Goal: Share content: Share content

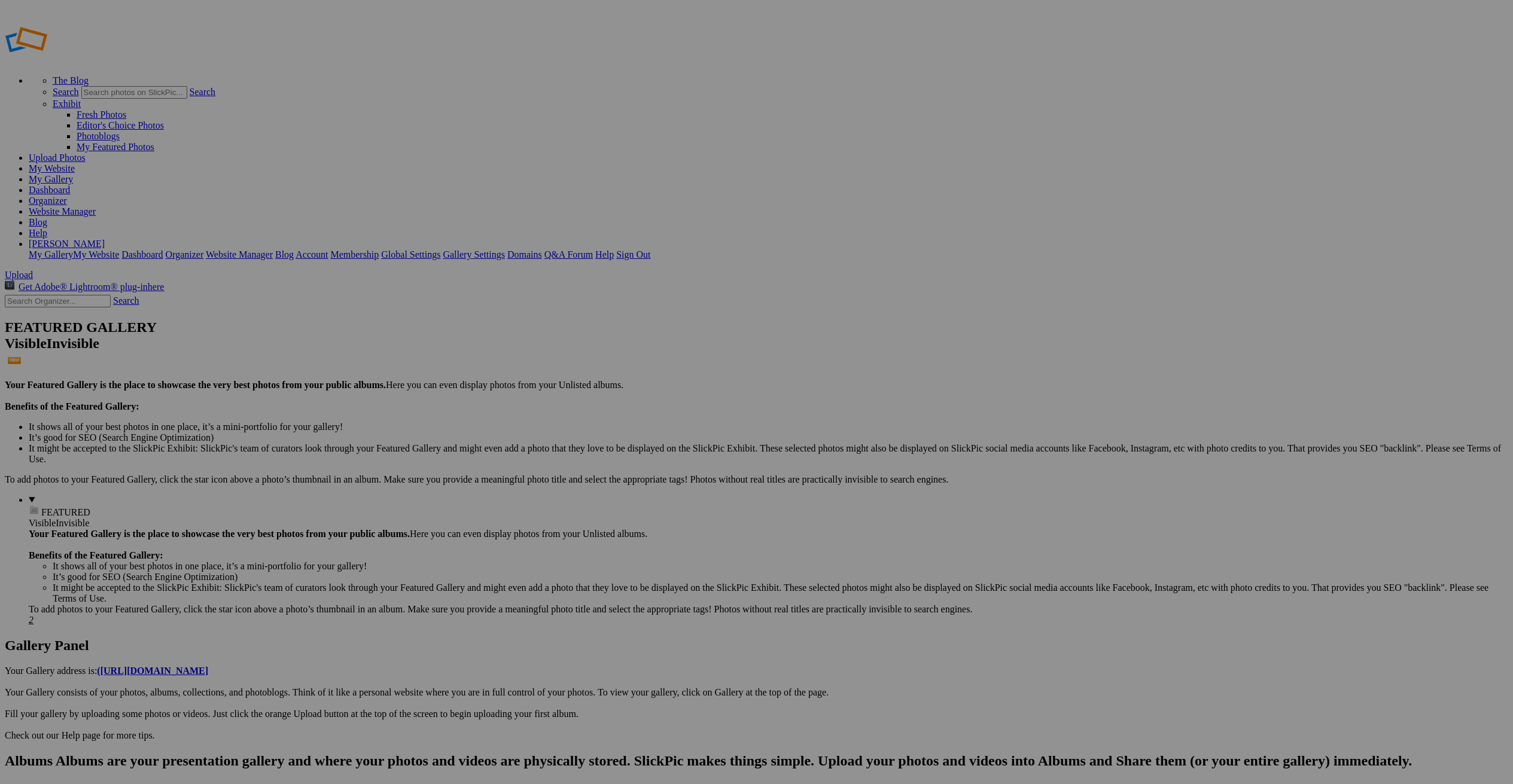
type input "<a href='https://www.slickpic.com/share/NlhYYjTNTD3IcN/albums/Nova-Aybar/photo?…"
type input "[URL][DOMAIN_NAME][PERSON_NAME][PERSON_NAME]"
type input "[URL=https://www.slickpic.com/share/NlhYYjTNTD3IcN/albums/Nova-Aybar/photo?view…"
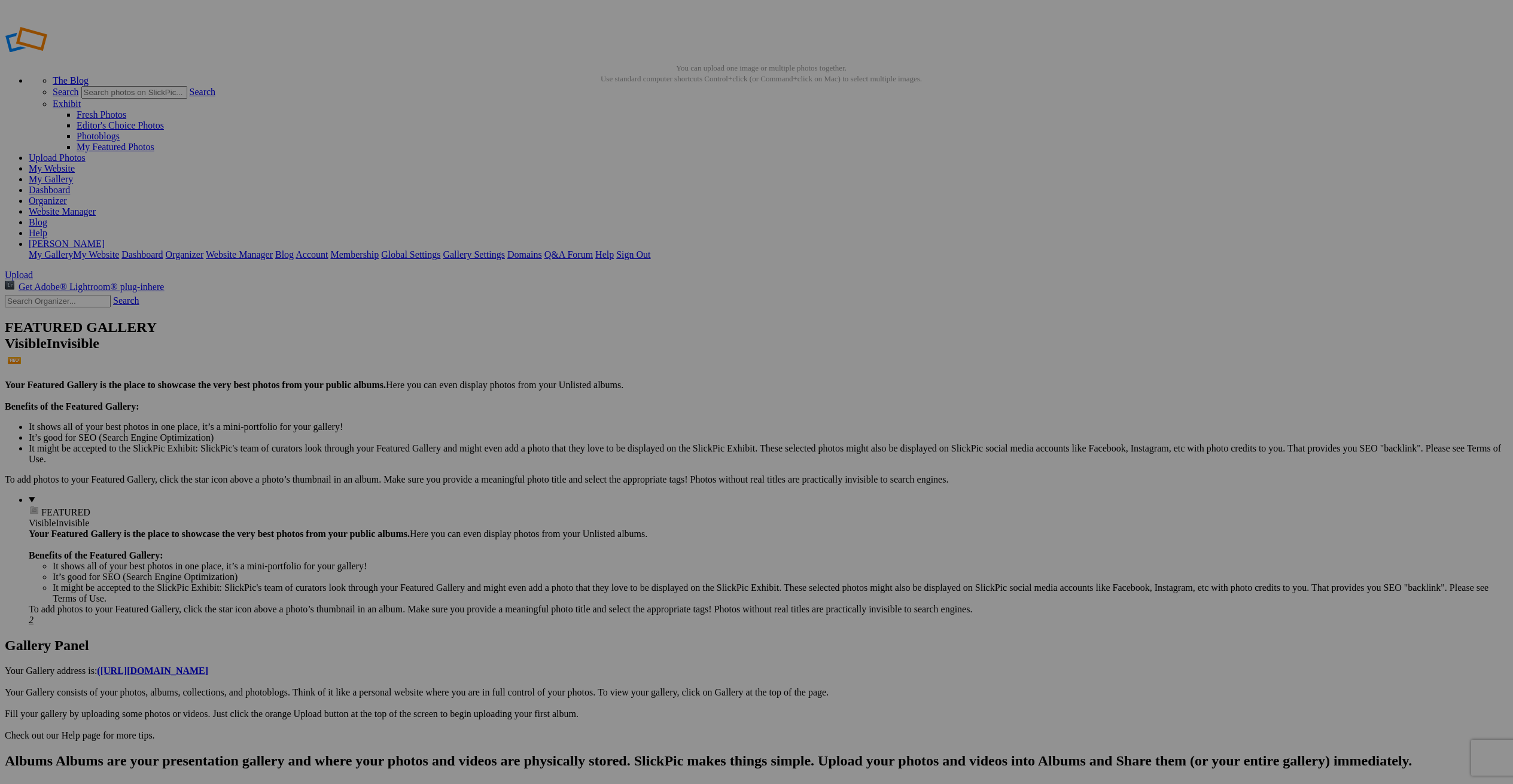
click at [67, 195] on link "Organizer" at bounding box center [47, 200] width 38 height 10
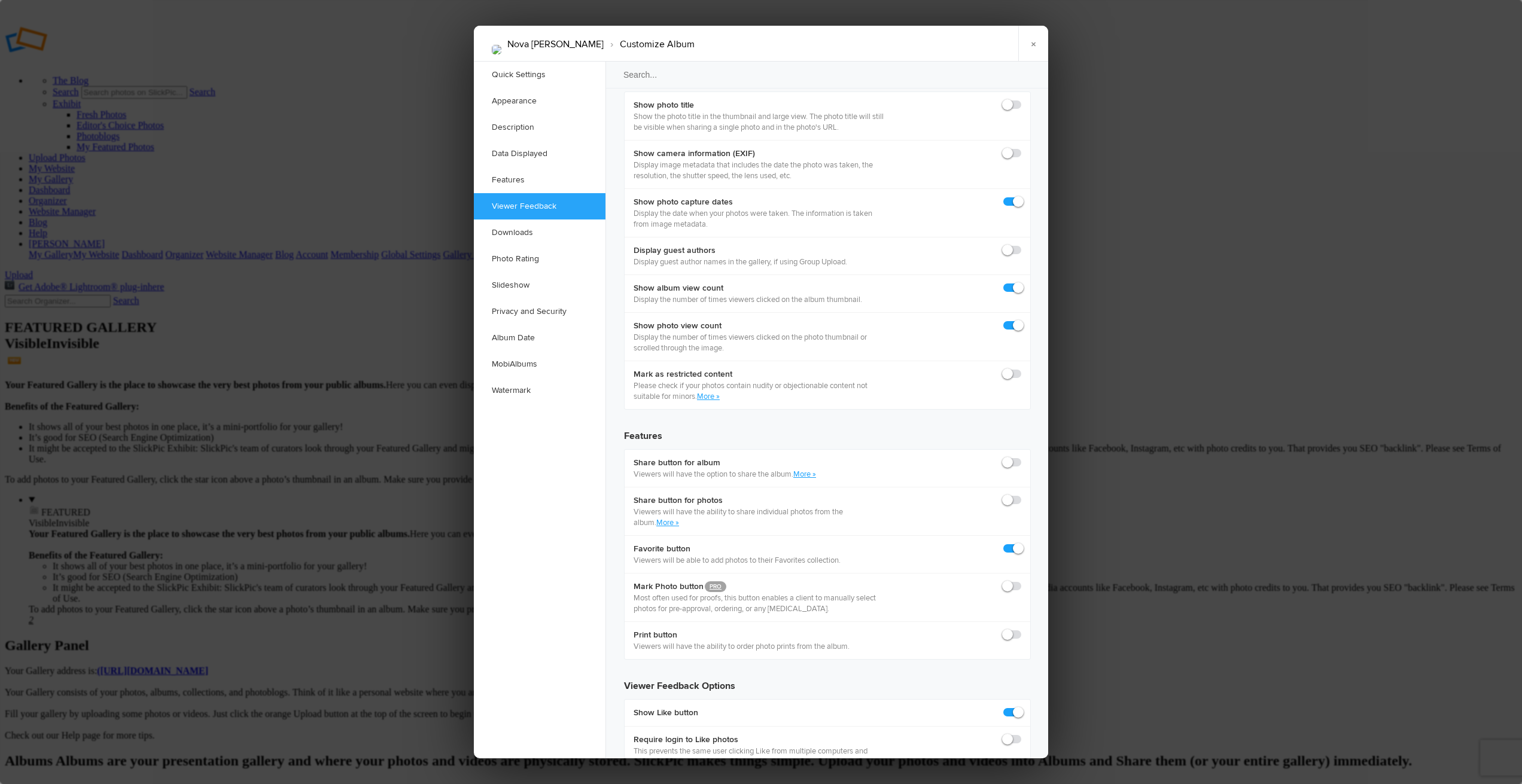
scroll to position [1680, 0]
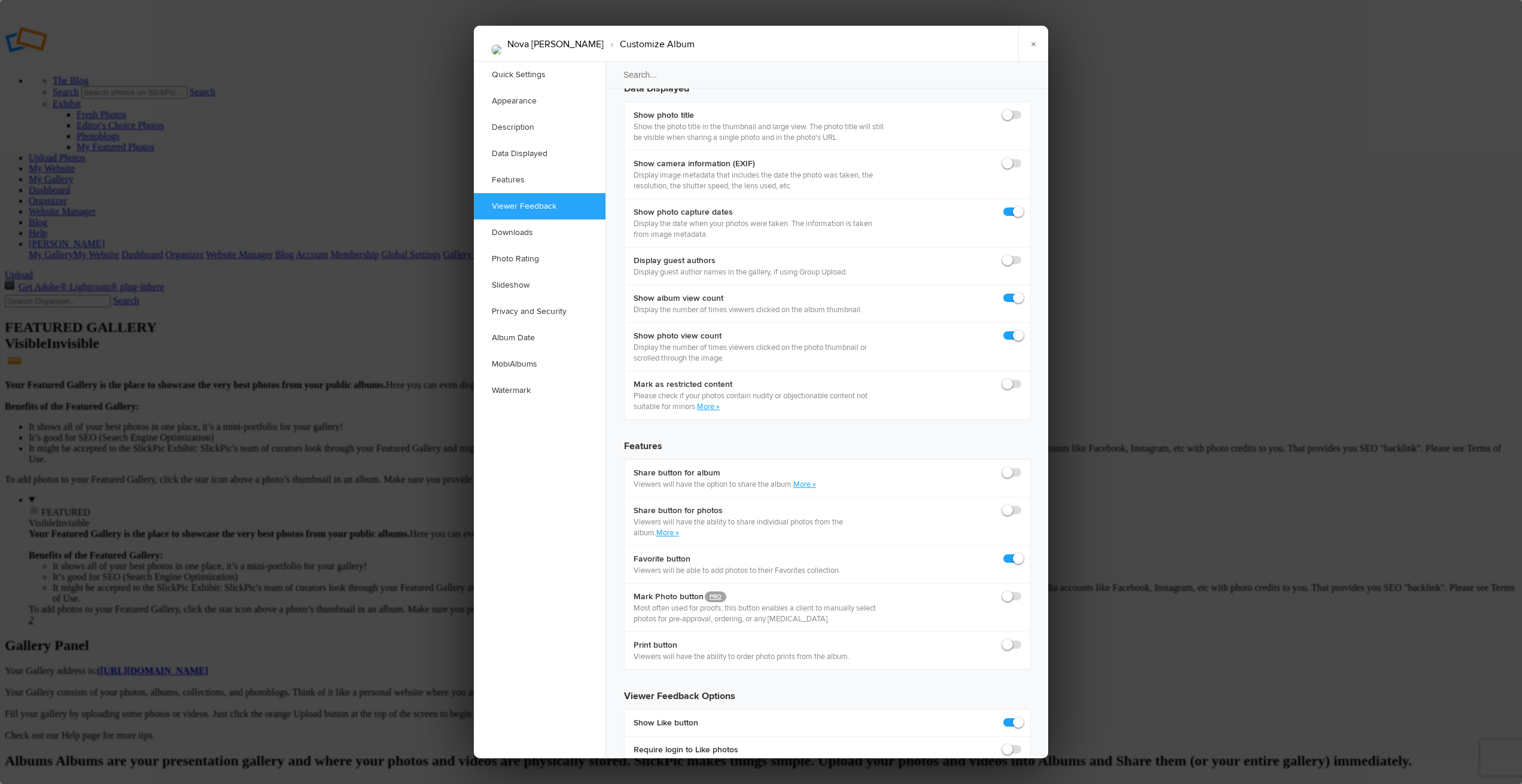
click at [1032, 44] on link "×" at bounding box center [1033, 44] width 30 height 36
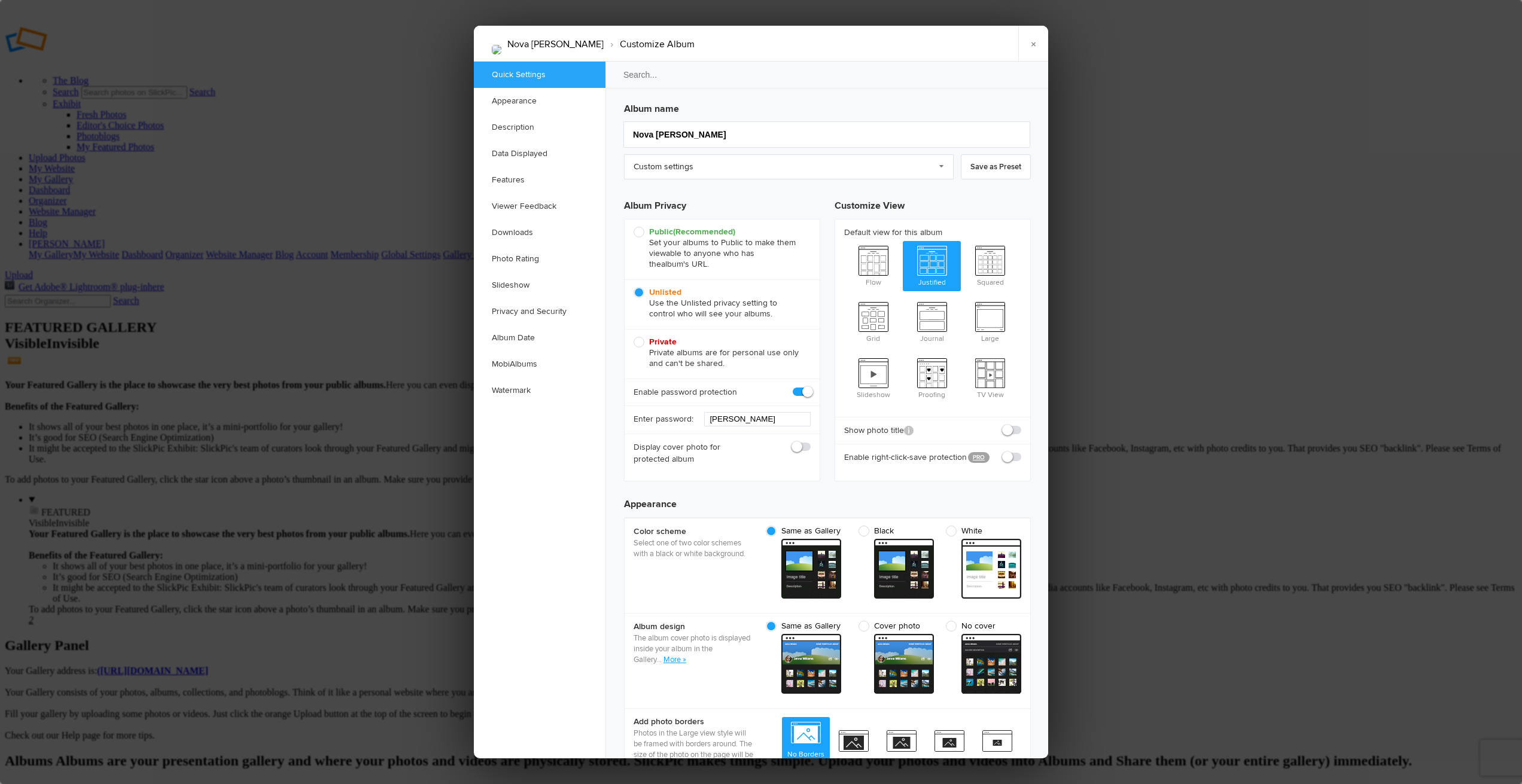
scroll to position [0, 0]
click at [516, 233] on link "Downloads" at bounding box center [540, 232] width 131 height 26
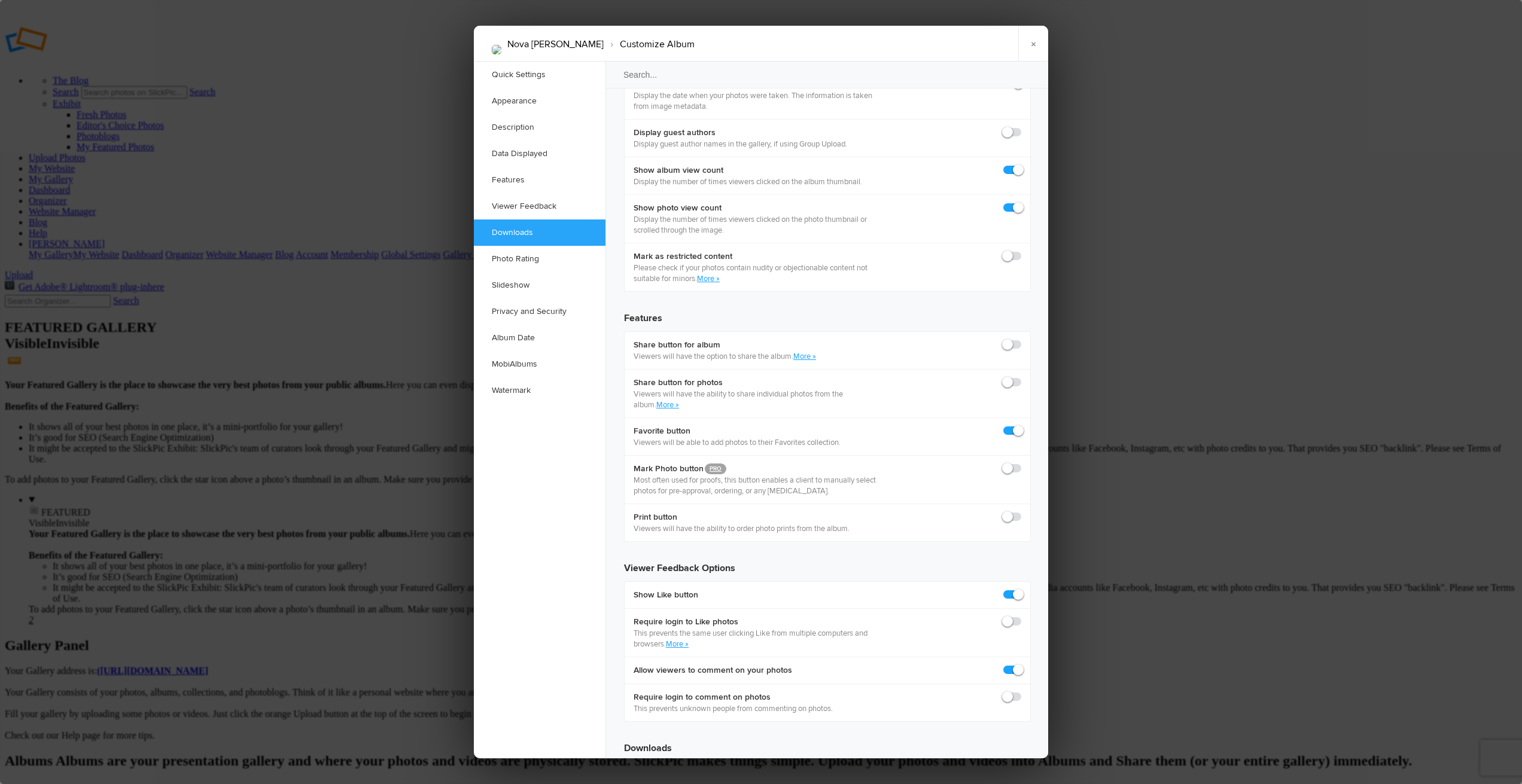
scroll to position [1861, 0]
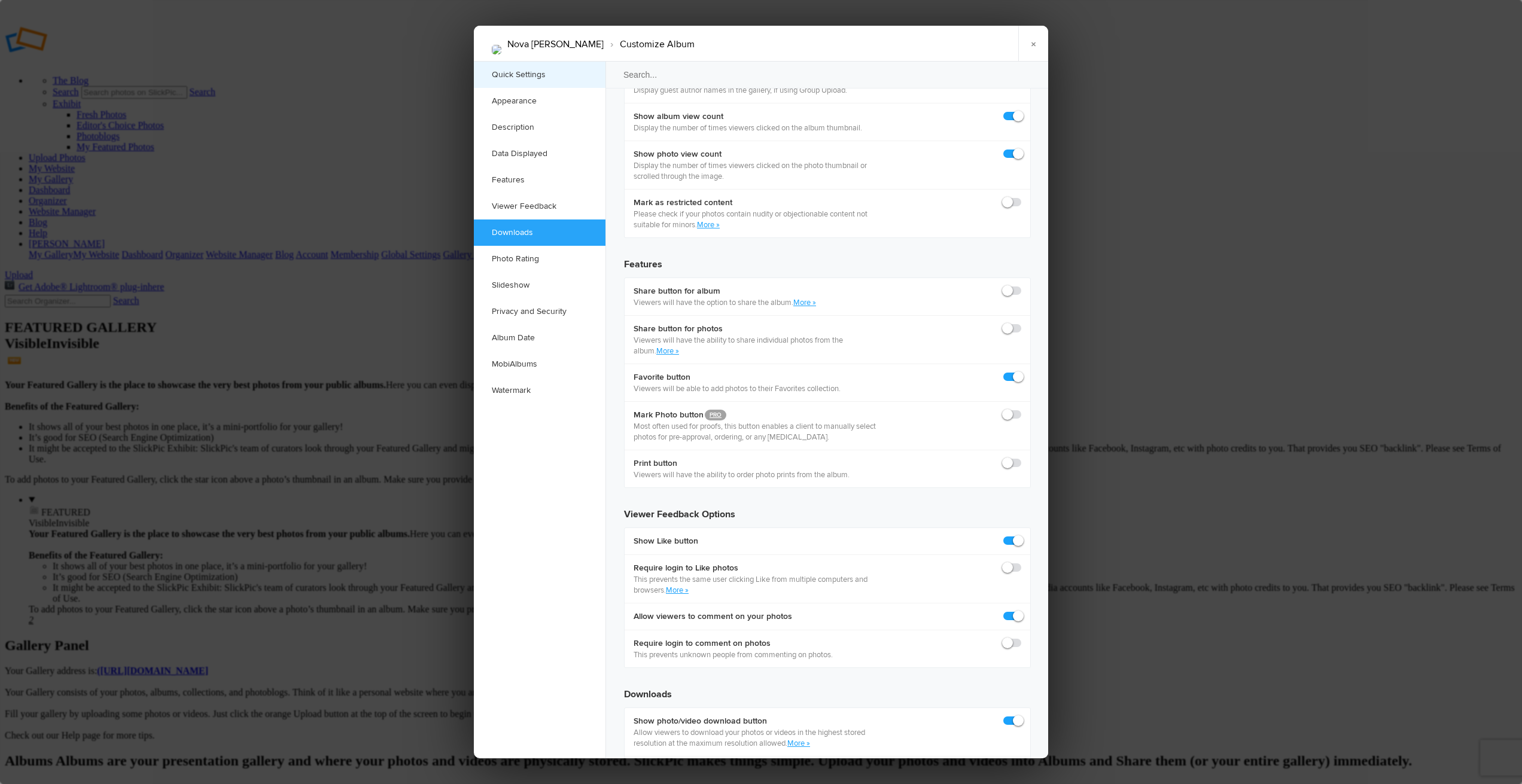
click at [518, 76] on link "Quick Settings" at bounding box center [540, 75] width 131 height 26
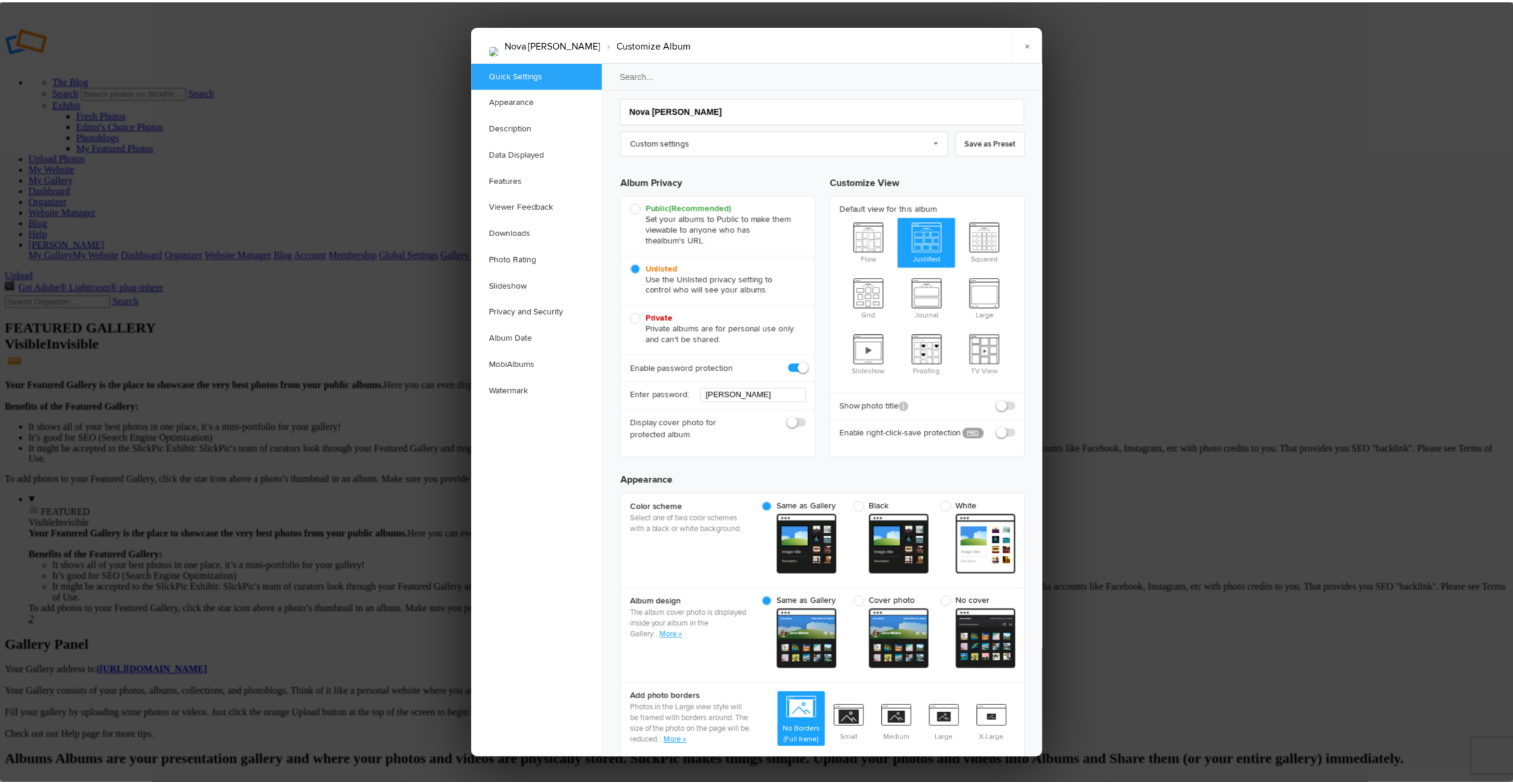
scroll to position [7, 0]
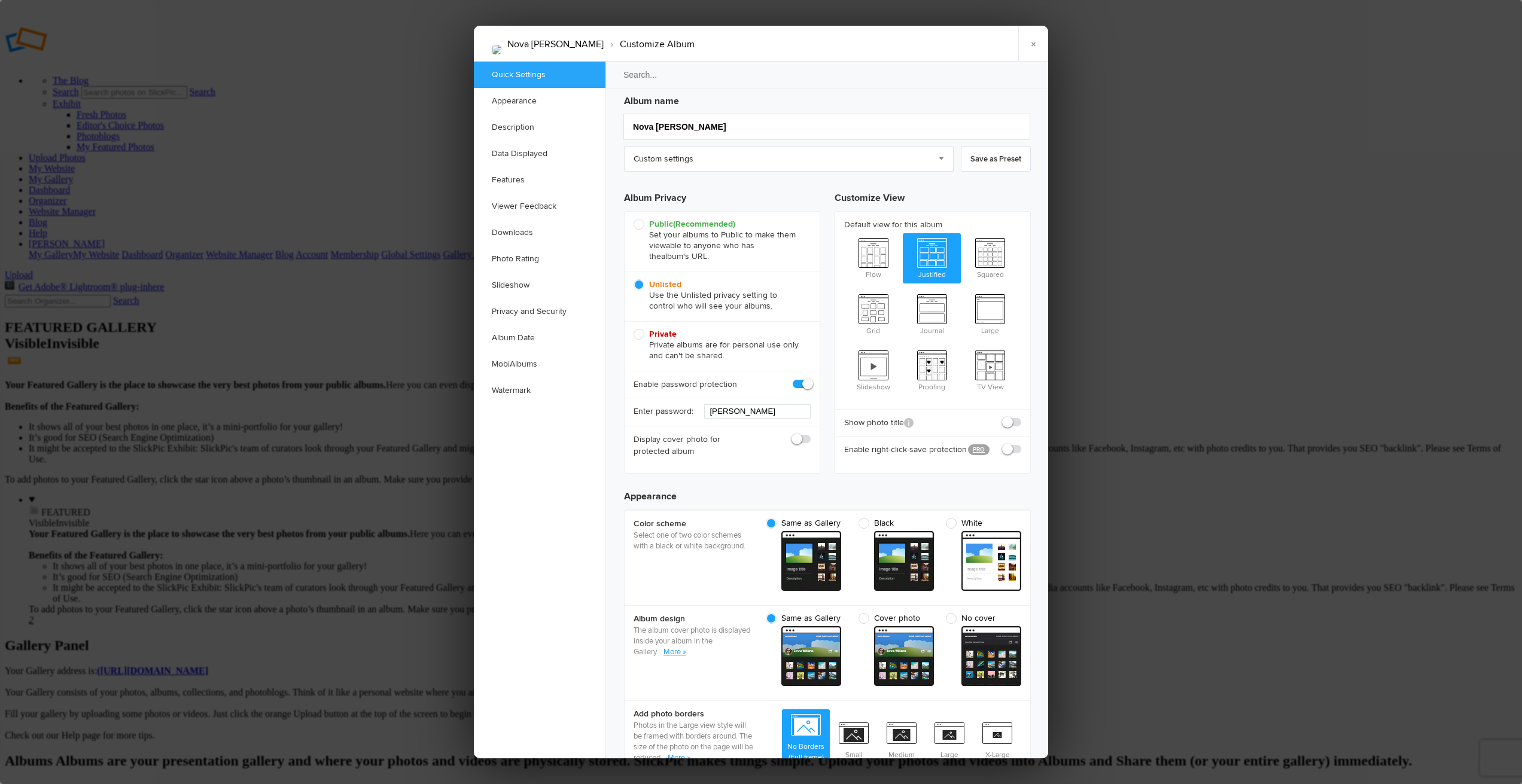
click at [402, 193] on div at bounding box center [761, 392] width 1522 height 784
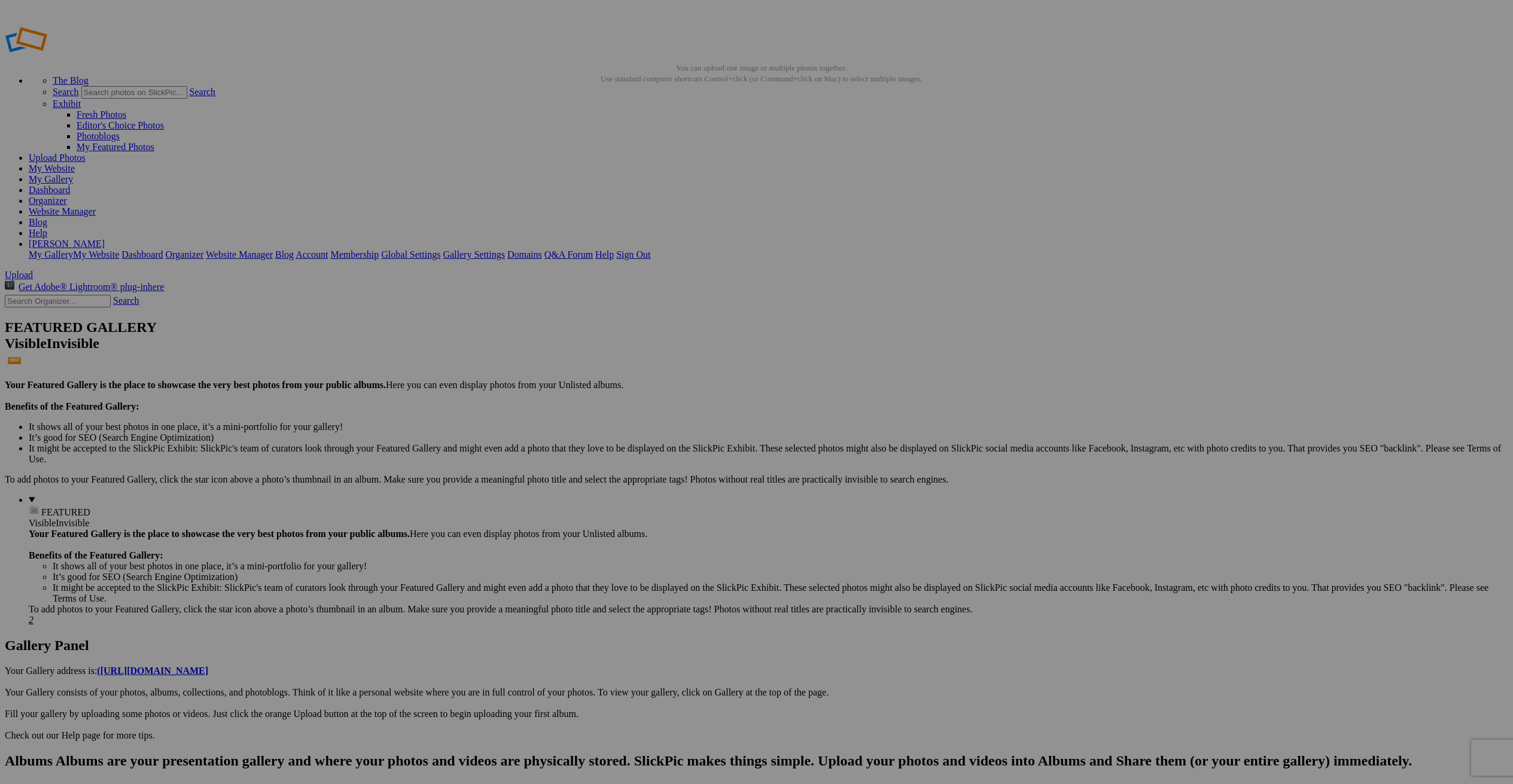
scroll to position [7, 0]
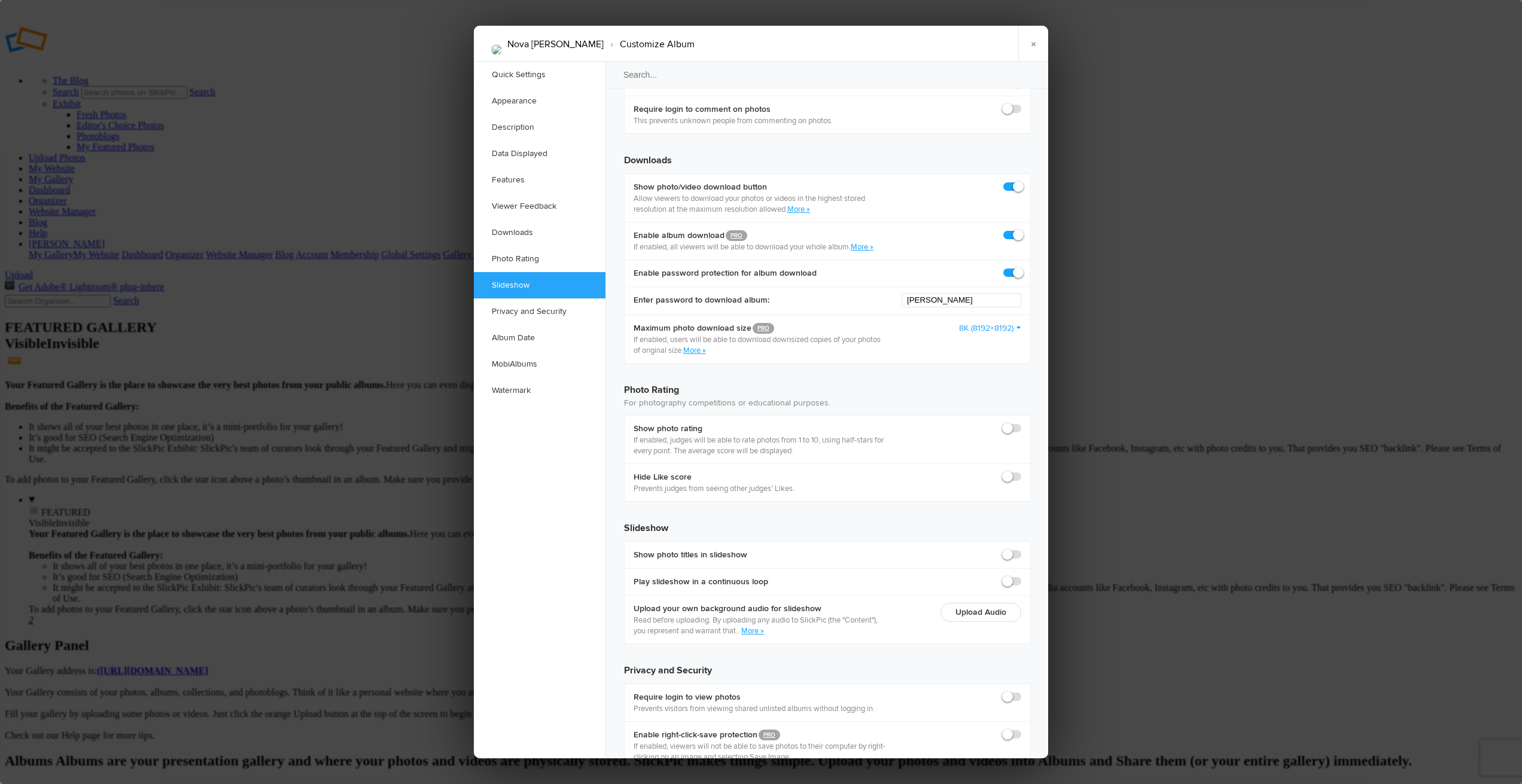
scroll to position [2404, 0]
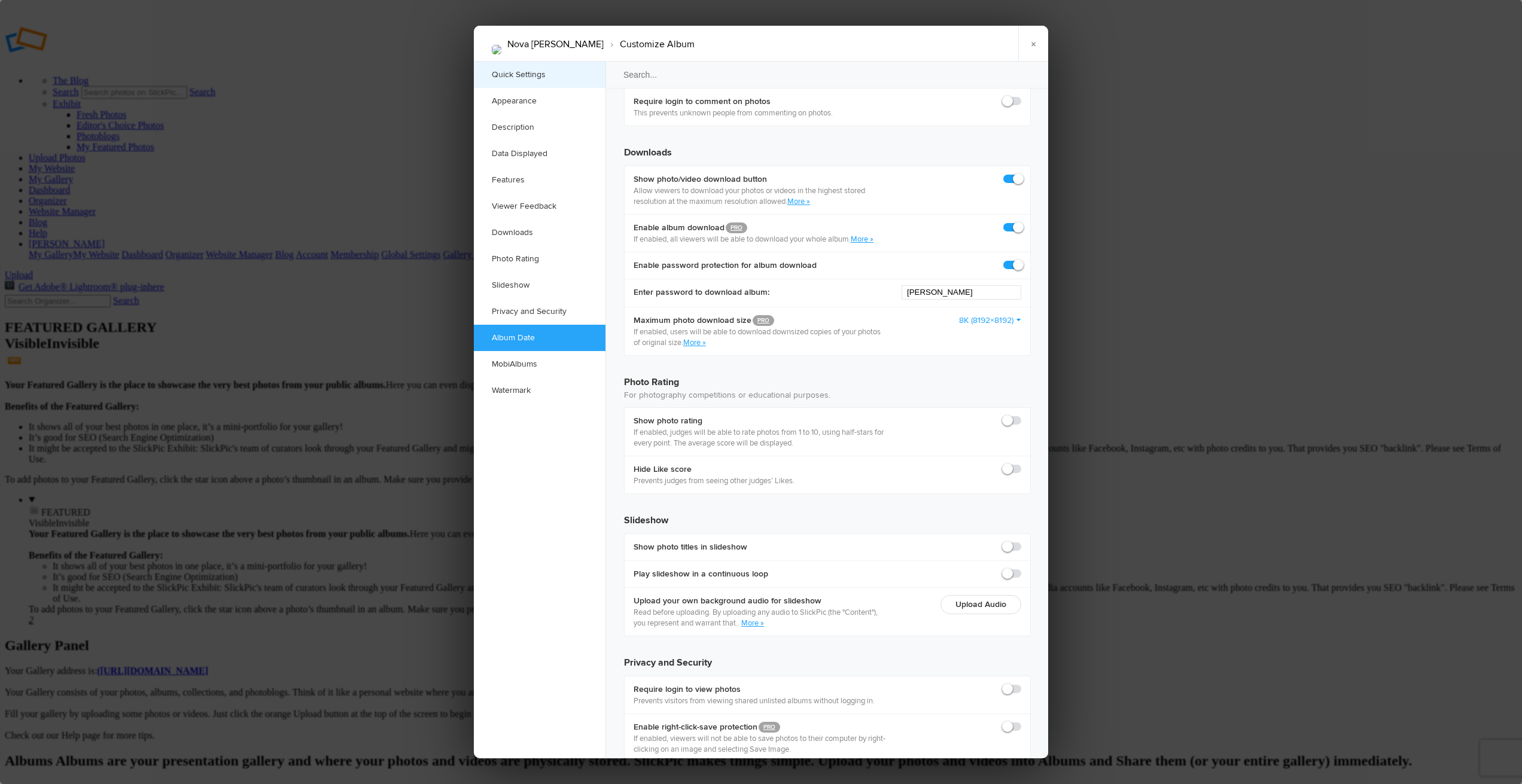
click at [521, 77] on link "Quick Settings" at bounding box center [540, 75] width 131 height 26
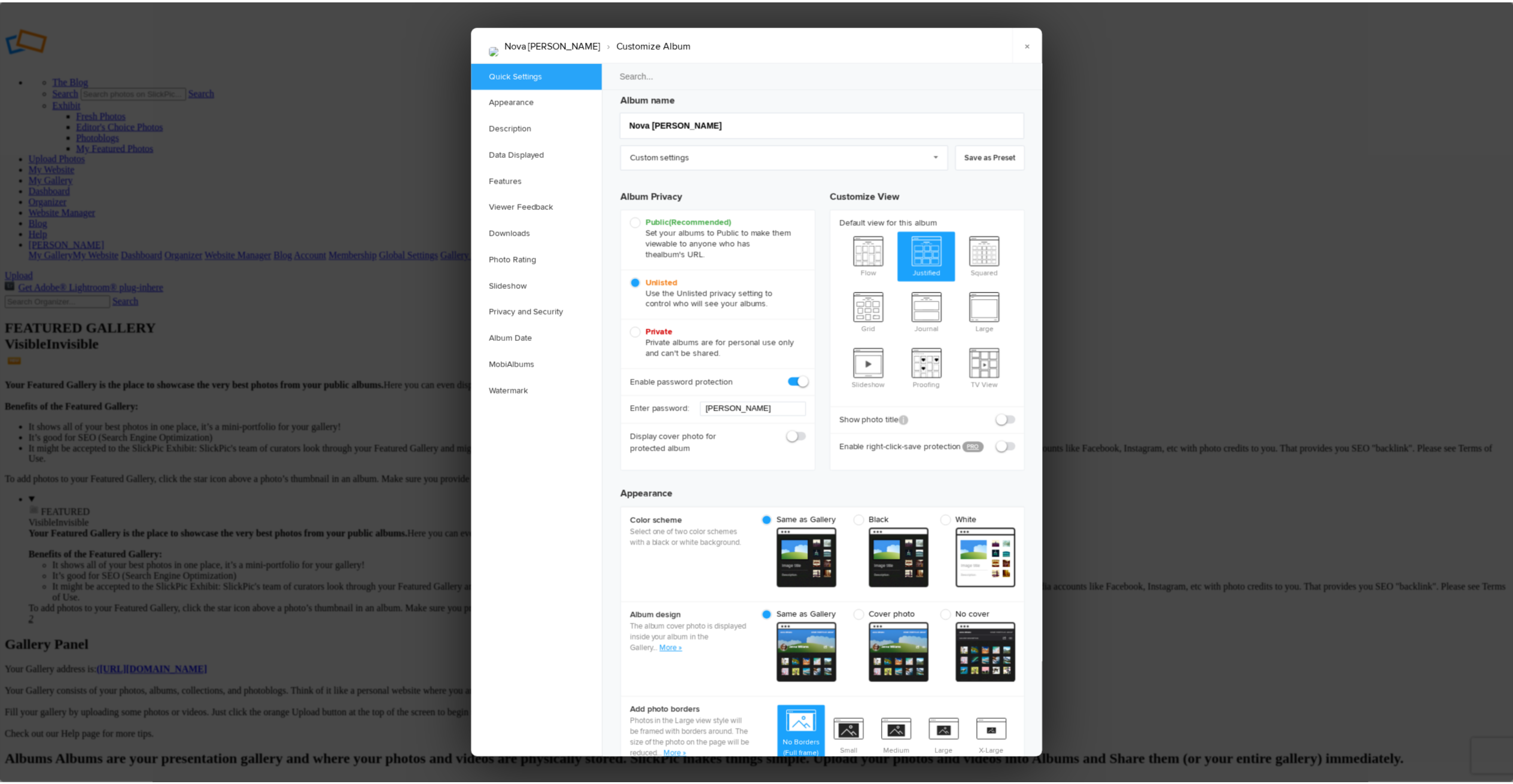
scroll to position [7, 0]
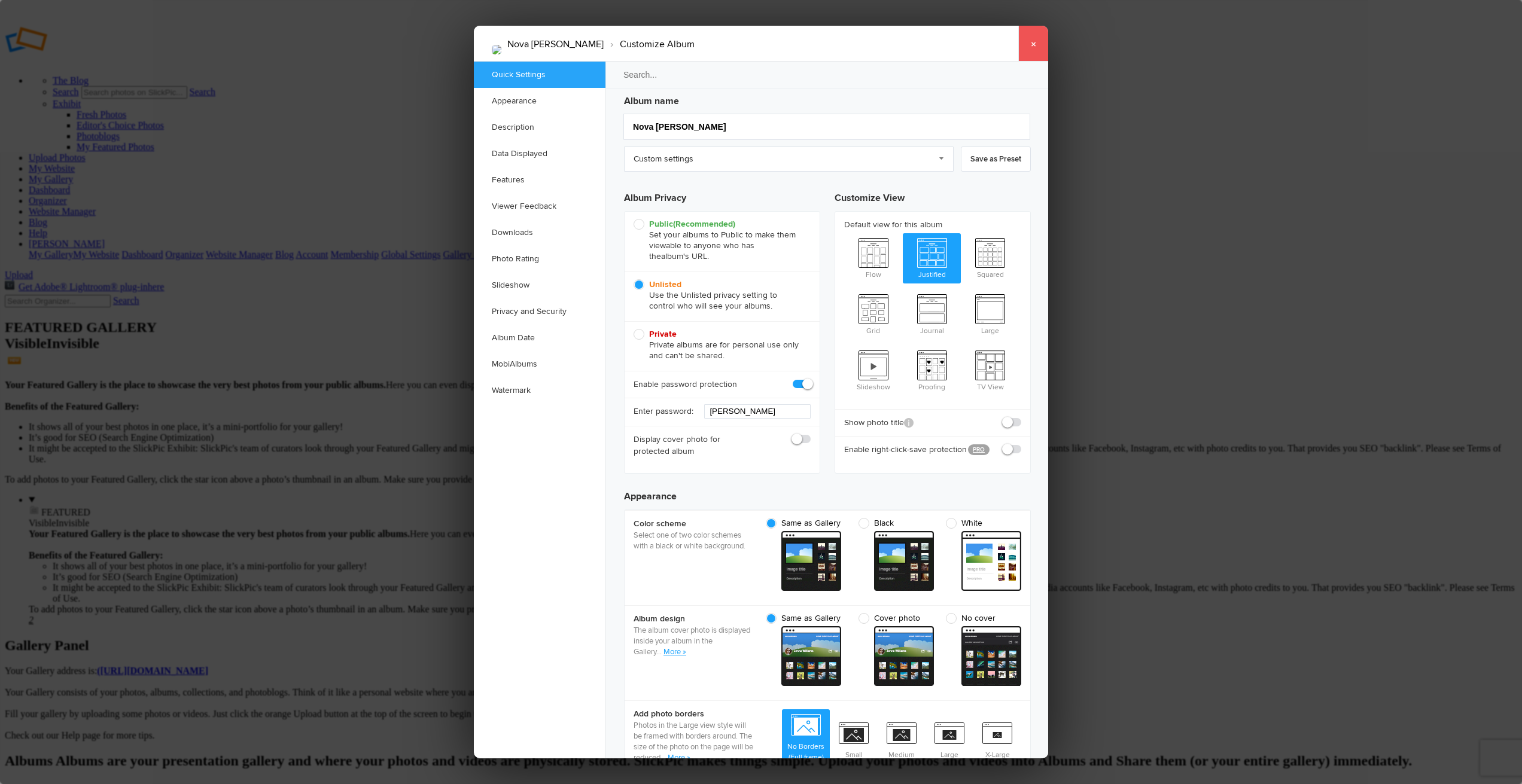
click at [1036, 45] on link "×" at bounding box center [1033, 44] width 30 height 36
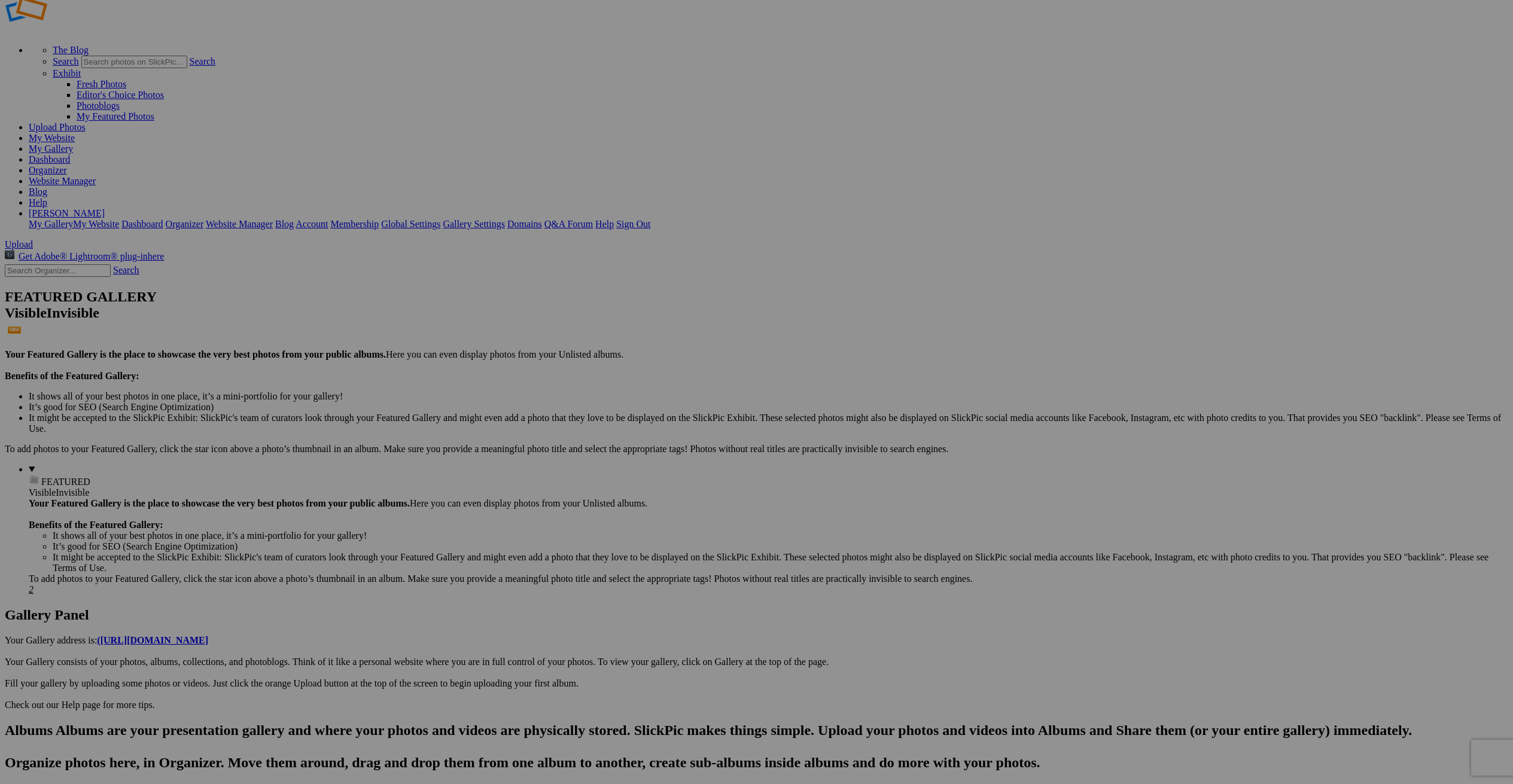
scroll to position [33, 0]
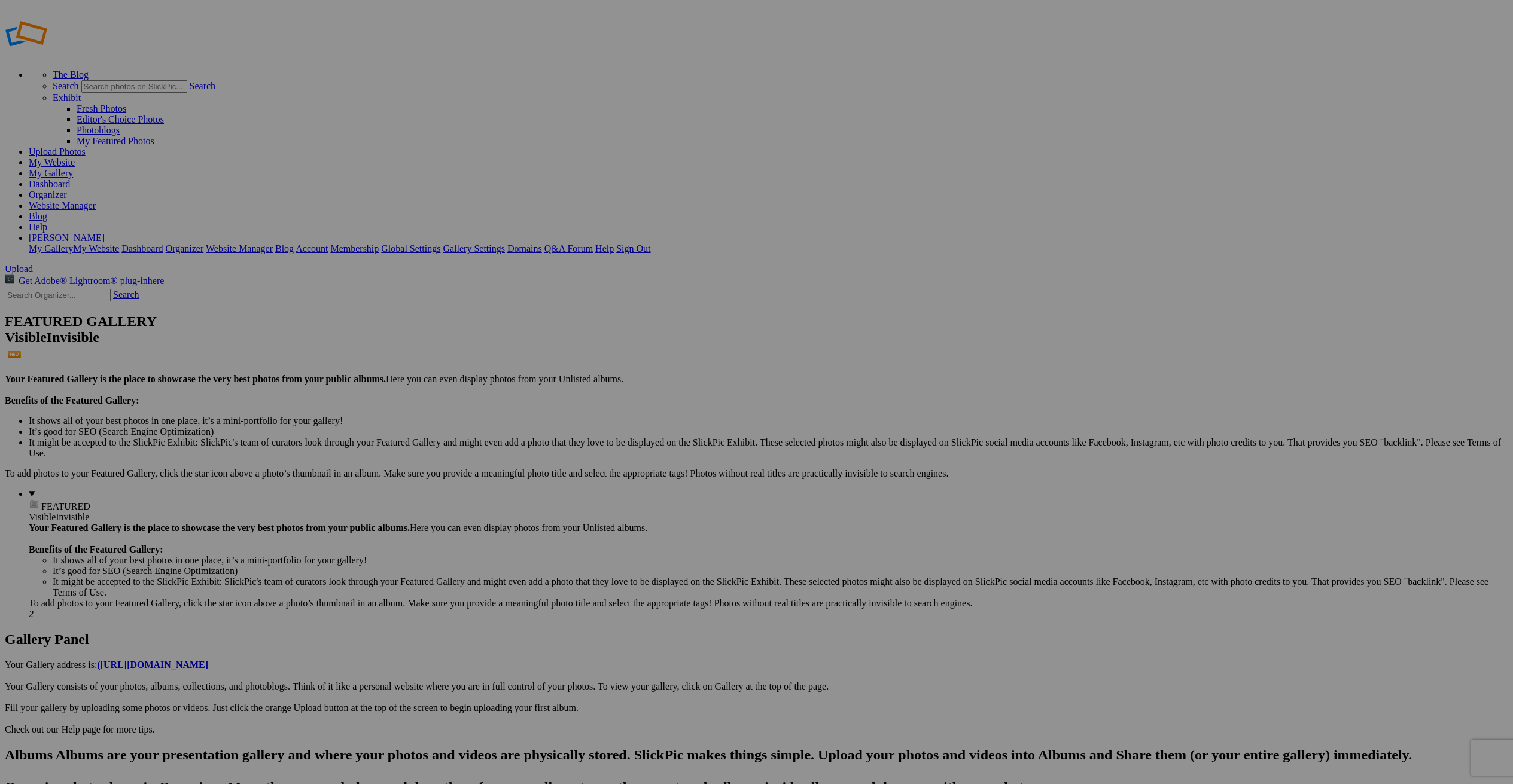
scroll to position [0, 0]
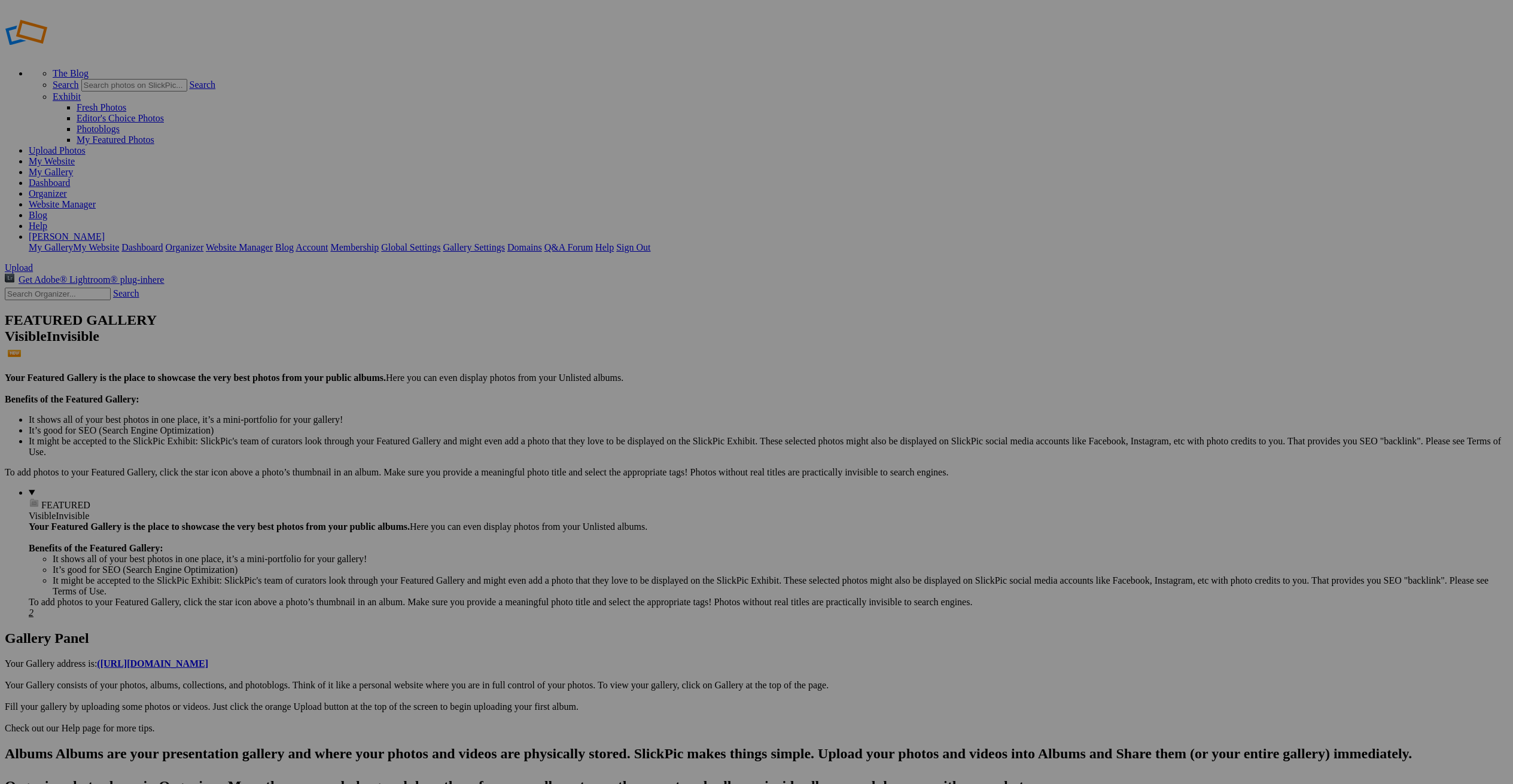
scroll to position [0, 0]
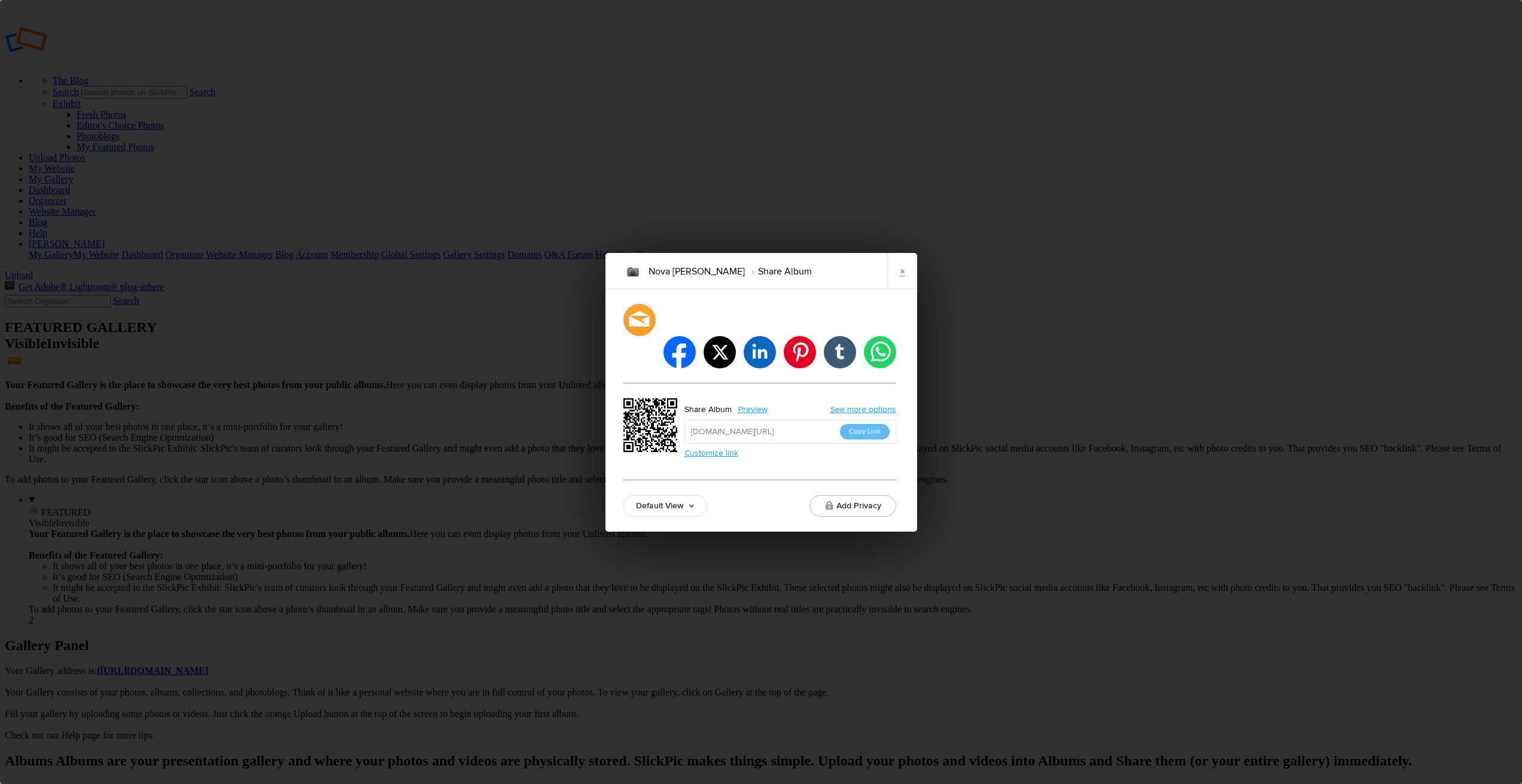
click at [858, 424] on button "Copy Link" at bounding box center [865, 431] width 50 height 16
click at [901, 286] on link "×" at bounding box center [902, 270] width 30 height 36
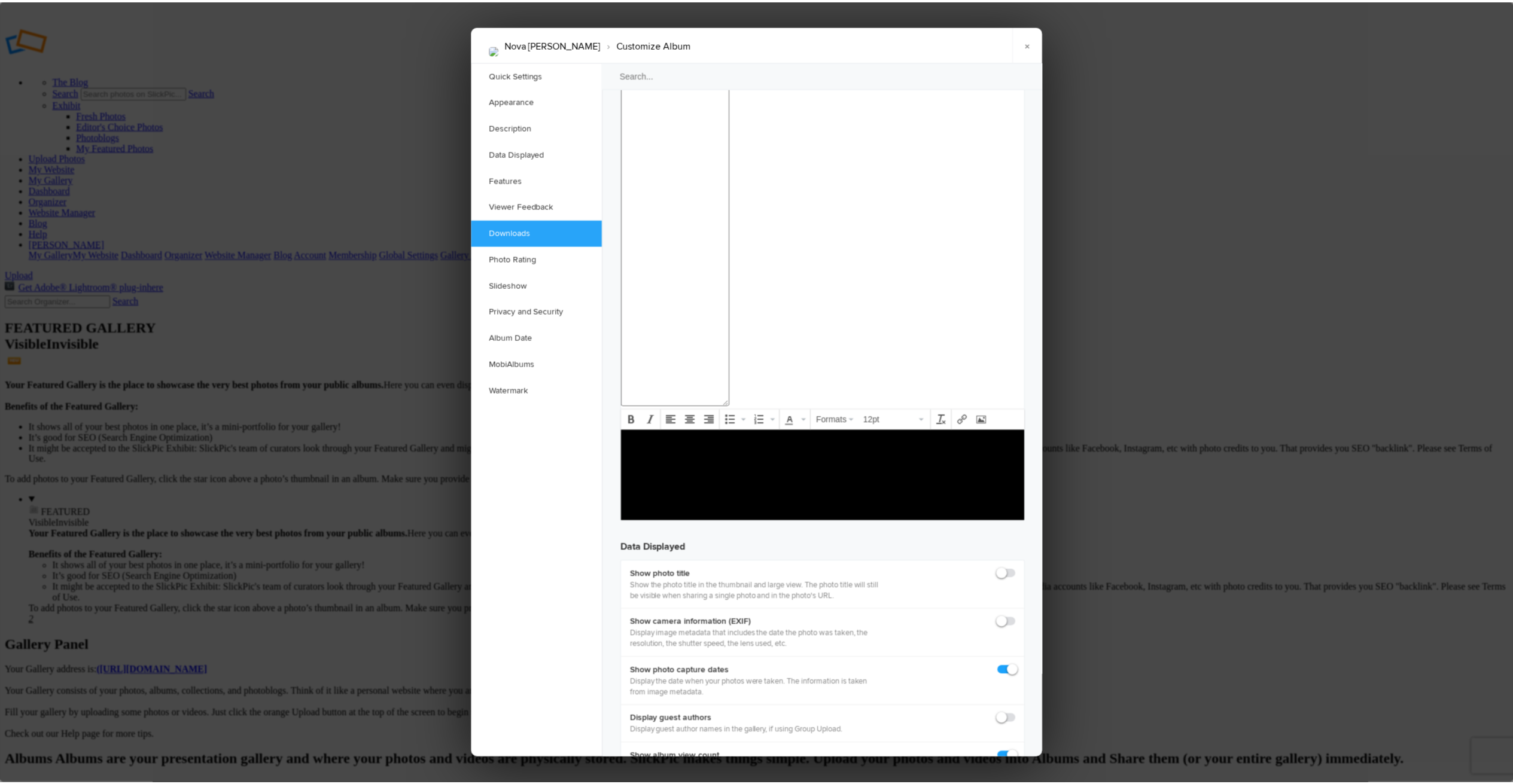
scroll to position [1105, 0]
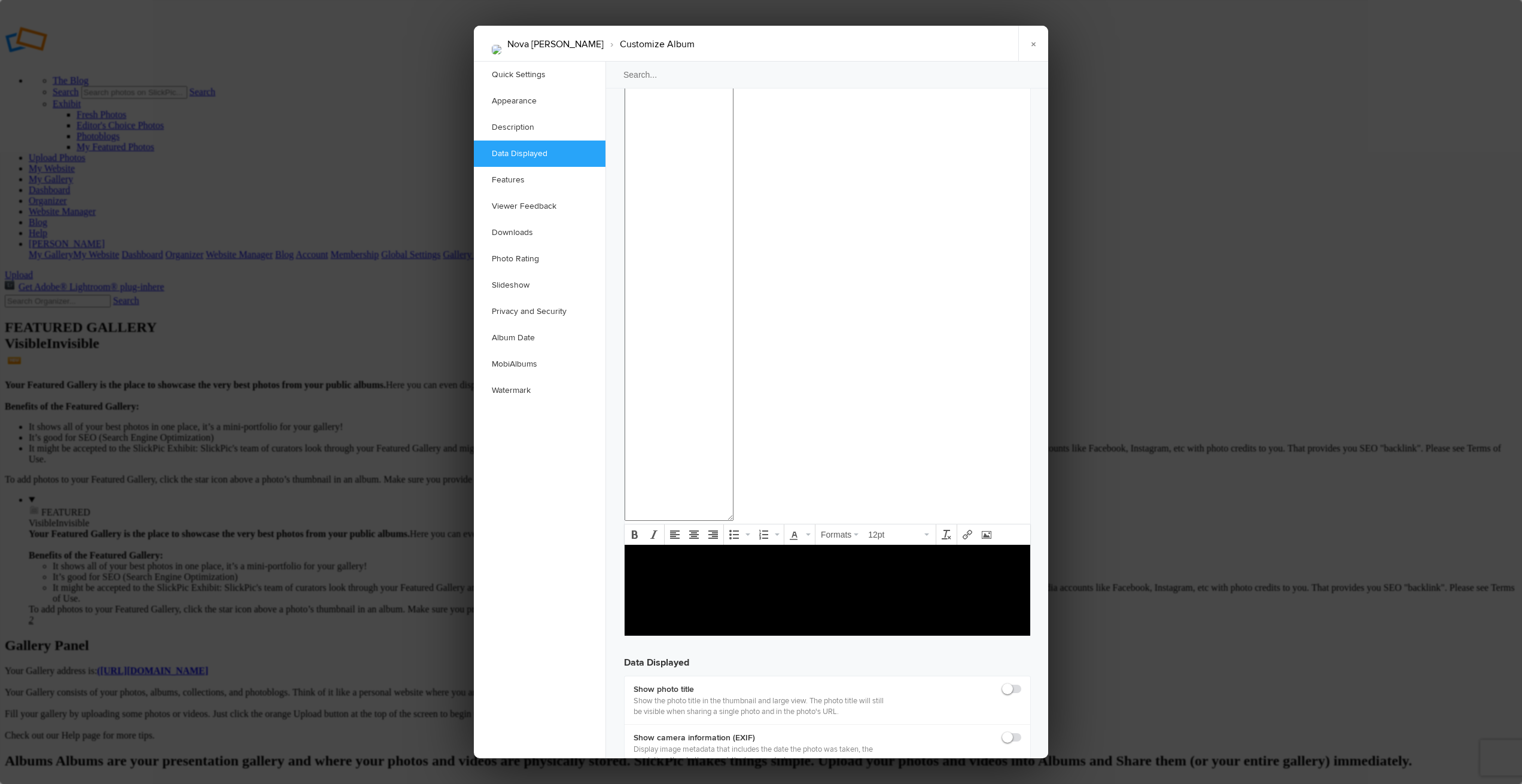
click at [1032, 44] on link "×" at bounding box center [1033, 44] width 30 height 36
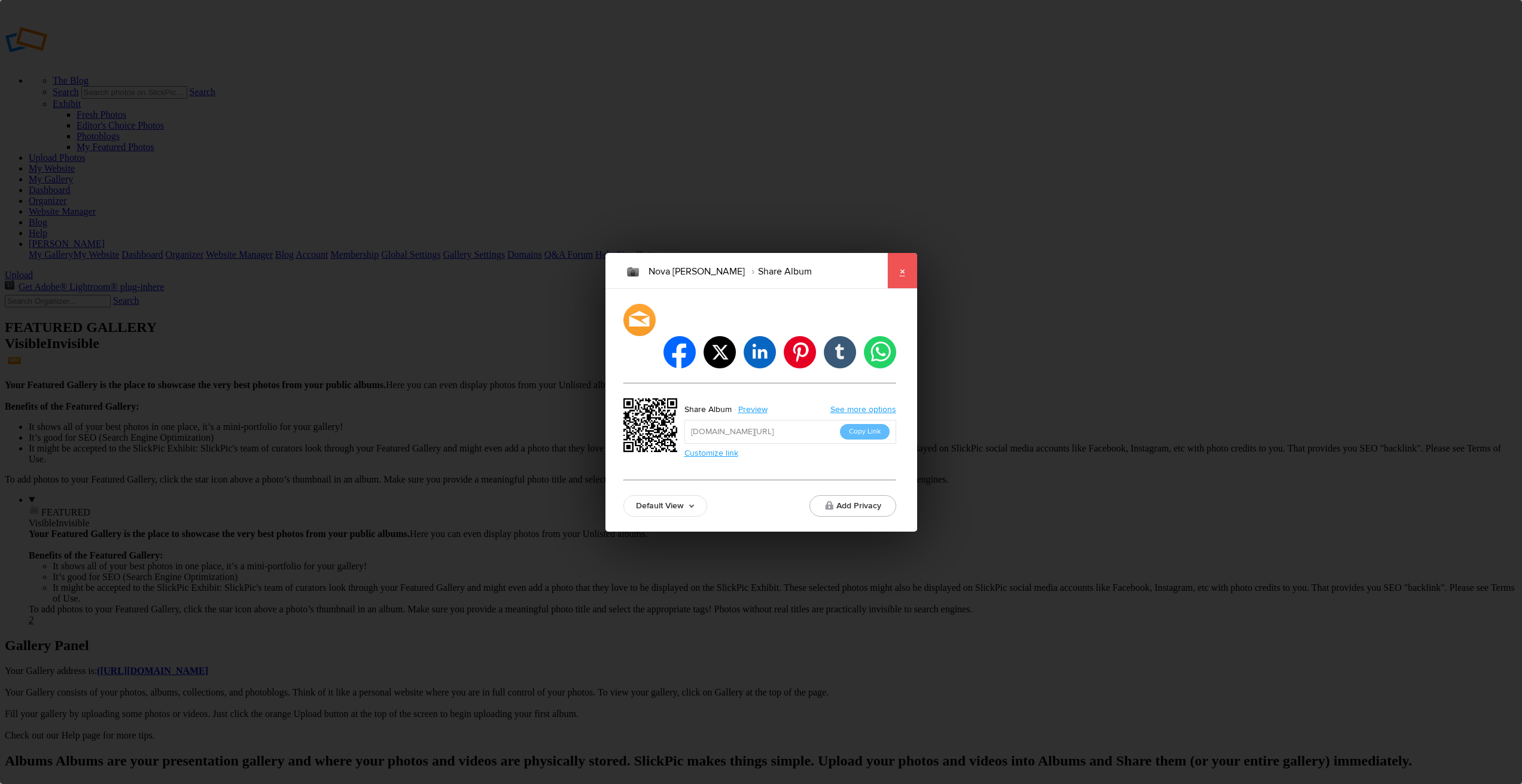
click at [903, 288] on link "×" at bounding box center [902, 270] width 30 height 36
